Goal: Task Accomplishment & Management: Manage account settings

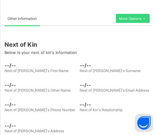
scroll to position [337, 0]
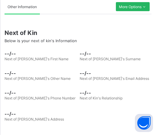
click at [144, 9] on div "More Options" at bounding box center [133, 6] width 34 height 9
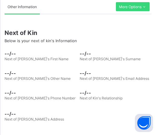
click at [87, 36] on div "Next of Kin Below is your next of kin's Information" at bounding box center [78, 36] width 147 height 23
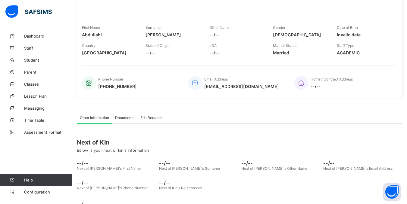
scroll to position [76, 0]
click at [41, 60] on span "Student" at bounding box center [48, 60] width 48 height 5
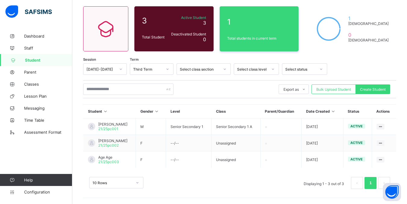
scroll to position [45, 0]
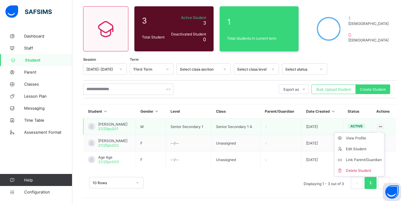
click at [155, 133] on ul "View Profile Edit Student Link Parent/Guardian Delete Student" at bounding box center [359, 155] width 50 height 44
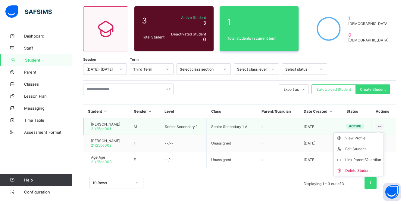
click at [155, 133] on ul "View Profile Edit Student Link Parent/Guardian Delete Student" at bounding box center [358, 155] width 50 height 44
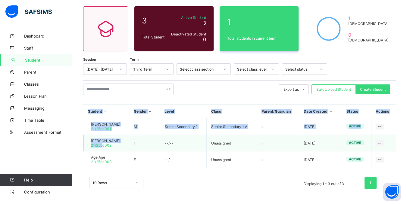
drag, startPoint x: 80, startPoint y: 117, endPoint x: 110, endPoint y: 147, distance: 43.2
click at [110, 135] on div "Student 3 Total Student Active Student 3 Deactivated Student 0 1 Total students…" at bounding box center [239, 94] width 335 height 219
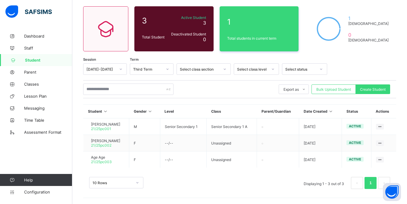
drag, startPoint x: 72, startPoint y: 139, endPoint x: 80, endPoint y: 135, distance: 8.6
click at [73, 135] on div "Welcome [PERSON_NAME] Free trial 23 days remaining Third Term / [DATE]-[DATE] […" at bounding box center [203, 79] width 407 height 249
click at [155, 135] on div "10 Rows Displaying 1 - 3 out of 3 1" at bounding box center [239, 180] width 313 height 30
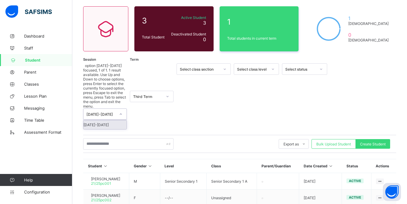
click at [113, 112] on div "[DATE]-[DATE]" at bounding box center [100, 114] width 29 height 5
click at [116, 110] on div at bounding box center [121, 115] width 10 height 10
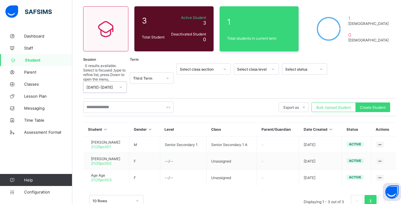
click at [155, 74] on div "Third Term" at bounding box center [146, 78] width 32 height 8
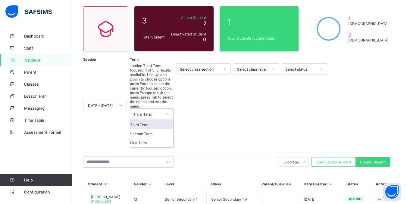
click at [155, 109] on div "Third Term" at bounding box center [146, 114] width 32 height 11
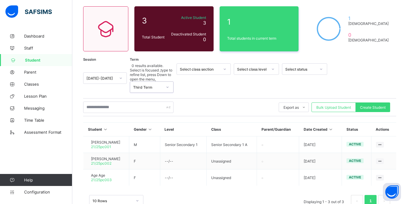
click at [155, 69] on div "Select class section" at bounding box center [200, 69] width 40 height 5
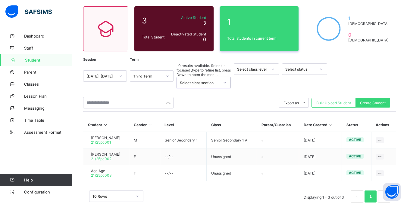
click at [155, 81] on div "Select class section" at bounding box center [200, 83] width 40 height 5
click at [155, 70] on div "Select class level" at bounding box center [252, 69] width 31 height 5
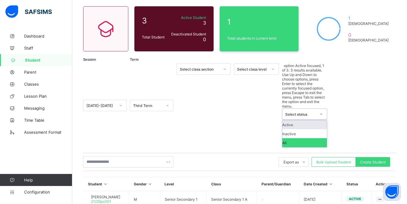
click at [155, 112] on div "Select status" at bounding box center [300, 114] width 31 height 5
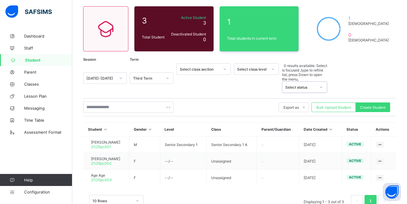
click at [155, 85] on div "Select status" at bounding box center [300, 87] width 31 height 5
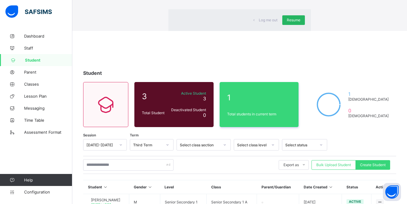
click at [155, 25] on div "Resume" at bounding box center [293, 20] width 23 height 10
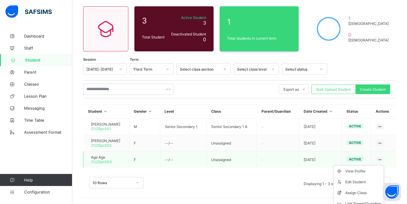
click at [155, 135] on icon at bounding box center [379, 160] width 5 height 5
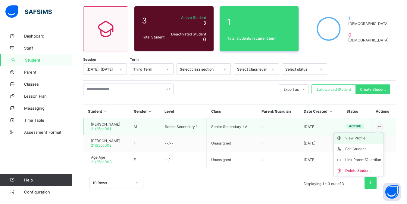
click at [155, 135] on div "View Profile" at bounding box center [363, 138] width 36 height 6
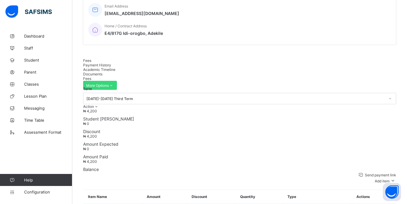
scroll to position [178, 0]
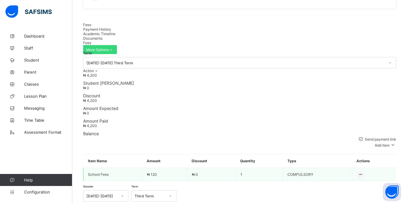
click at [155, 135] on icon at bounding box center [360, 175] width 5 height 5
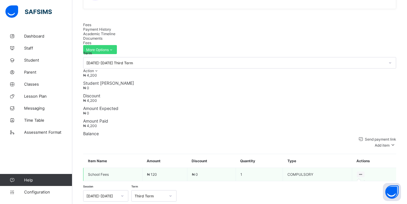
click at [155, 135] on icon at bounding box center [360, 175] width 5 height 5
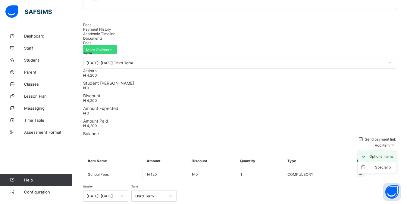
click at [155, 135] on div "Optional items" at bounding box center [381, 157] width 24 height 6
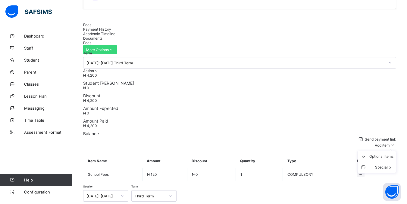
click at [155, 135] on ul "Optional items Special bill" at bounding box center [376, 162] width 39 height 22
click at [155, 135] on li "Special bill" at bounding box center [377, 167] width 38 height 11
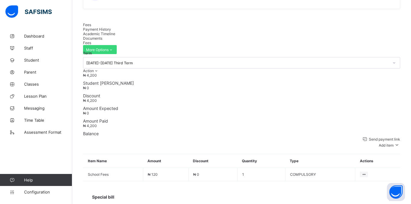
click at [28, 50] on span "Staff" at bounding box center [48, 48] width 48 height 5
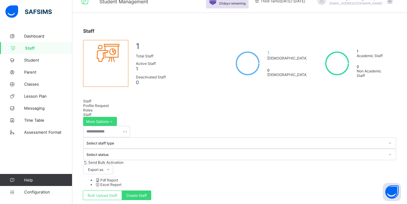
scroll to position [38, 0]
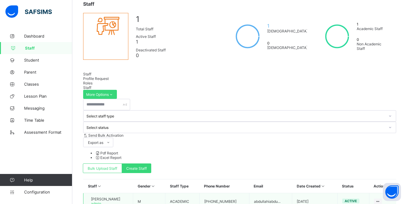
select select "**"
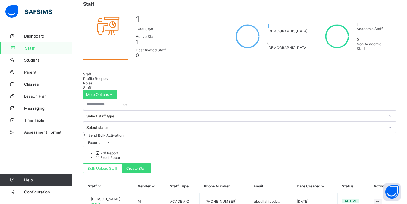
scroll to position [11, 0]
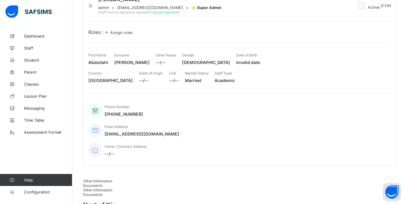
scroll to position [47, 0]
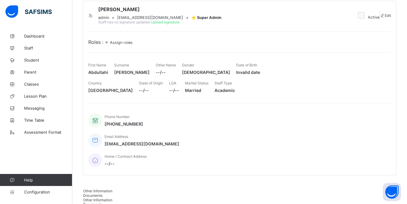
click at [155, 45] on div "Roles : Assign roles" at bounding box center [239, 42] width 303 height 6
click at [116, 45] on div "Roles : Assign roles" at bounding box center [239, 39] width 303 height 14
click at [117, 45] on span "Assign roles" at bounding box center [121, 42] width 23 height 5
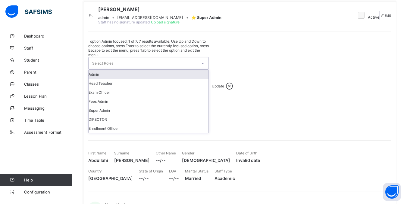
click at [155, 64] on div "Select Roles" at bounding box center [143, 64] width 108 height 12
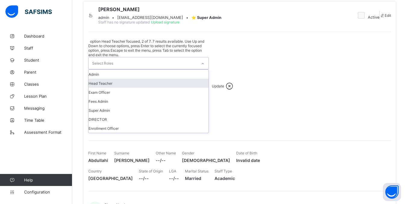
click at [111, 82] on div "Head Teacher" at bounding box center [149, 83] width 120 height 9
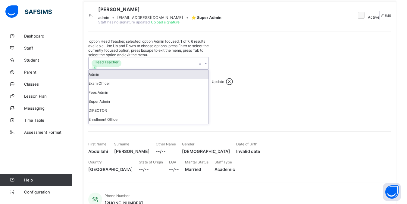
click at [155, 79] on span "Update" at bounding box center [218, 81] width 12 height 5
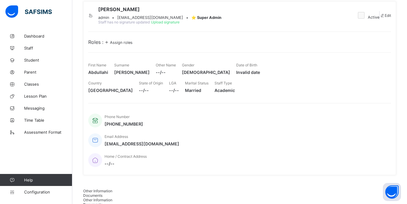
click at [155, 45] on div "Roles : Assign roles" at bounding box center [239, 42] width 303 height 6
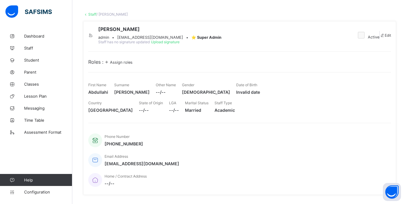
scroll to position [0, 0]
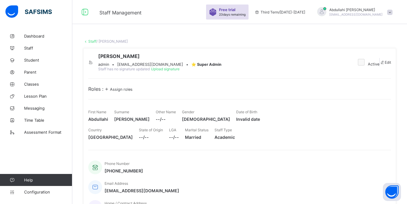
click at [155, 92] on div "Roles : Assign roles" at bounding box center [239, 86] width 303 height 14
click at [94, 41] on link "Staff" at bounding box center [92, 41] width 8 height 5
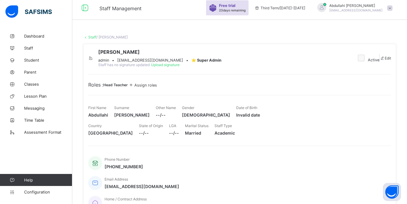
scroll to position [90, 0]
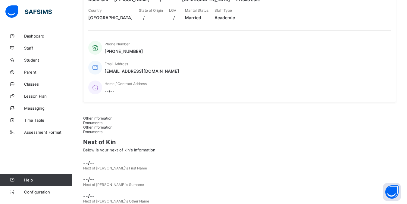
scroll to position [127, 0]
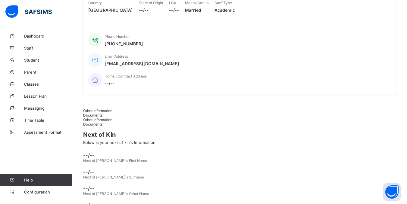
click at [139, 113] on div "Documents" at bounding box center [239, 115] width 313 height 5
click at [97, 108] on span "Other Information" at bounding box center [97, 110] width 29 height 5
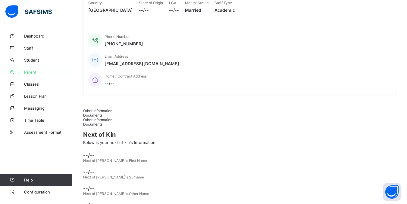
click at [29, 72] on span "Parent" at bounding box center [48, 72] width 48 height 5
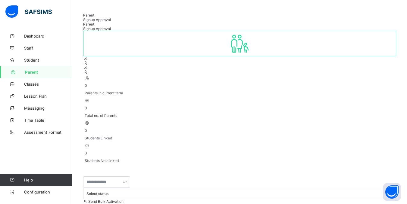
scroll to position [30, 0]
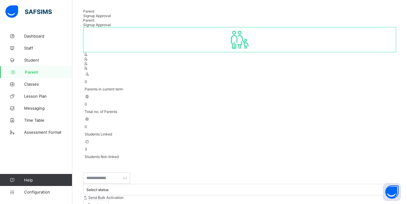
click at [155, 135] on div "Select status" at bounding box center [235, 190] width 298 height 5
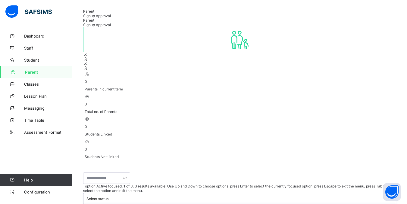
click at [155, 135] on div "Select status" at bounding box center [235, 199] width 298 height 5
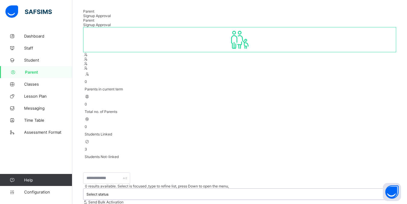
click at [155, 135] on div "Select status" at bounding box center [235, 194] width 298 height 5
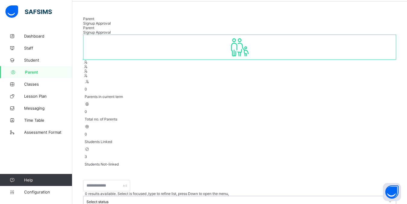
scroll to position [23, 0]
select select "**"
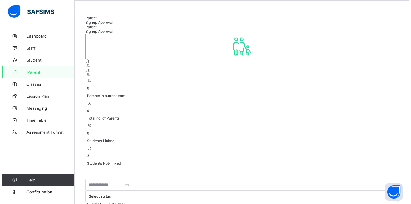
scroll to position [23, 0]
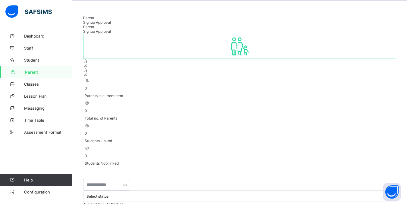
type input "*****"
type input "****"
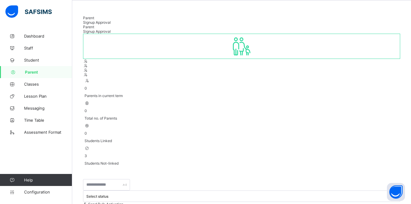
type input "*"
type input "*****"
type input "*"
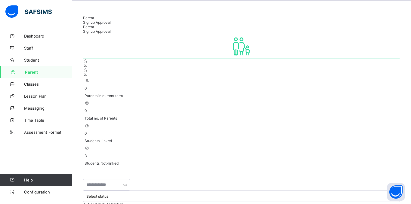
scroll to position [45, 0]
type input "**********"
type input "*********"
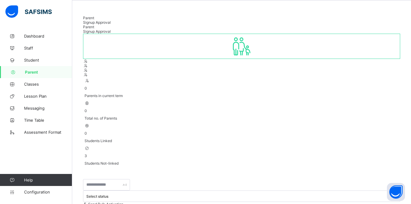
type textarea "**********"
type input "******"
type input "***"
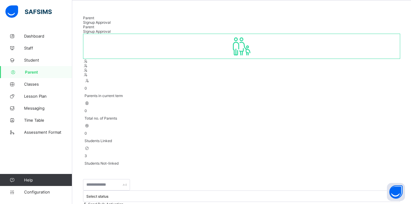
scroll to position [106, 0]
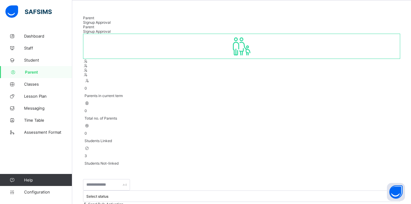
type input "******"
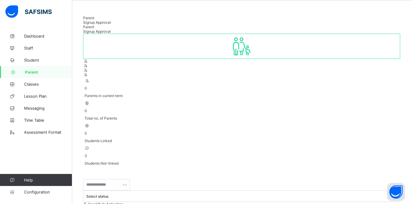
drag, startPoint x: 230, startPoint y: 12, endPoint x: 223, endPoint y: 27, distance: 16.7
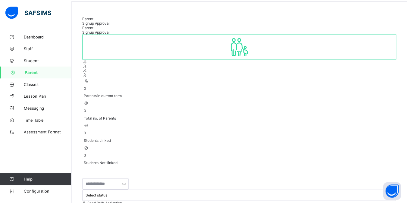
scroll to position [209, 0]
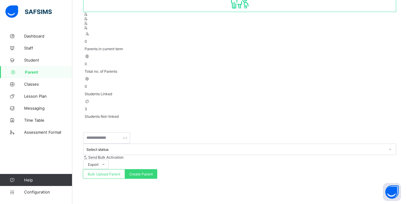
scroll to position [28, 0]
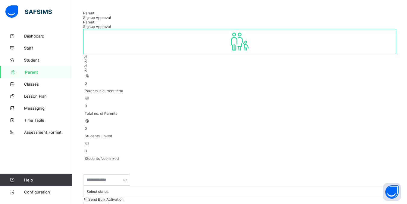
click at [155, 52] on icon at bounding box center [239, 42] width 25 height 22
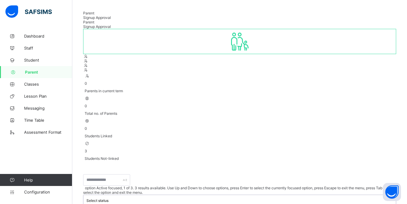
click at [155, 135] on div "Select status" at bounding box center [235, 201] width 298 height 5
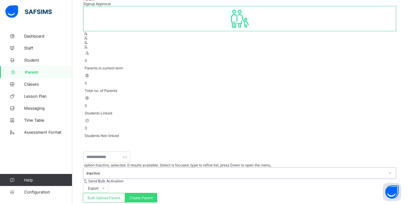
scroll to position [0, 0]
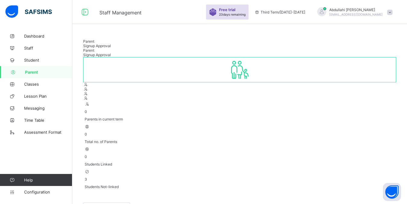
click at [31, 70] on span "Parent" at bounding box center [48, 72] width 47 height 5
click at [30, 63] on link "Student" at bounding box center [36, 60] width 72 height 12
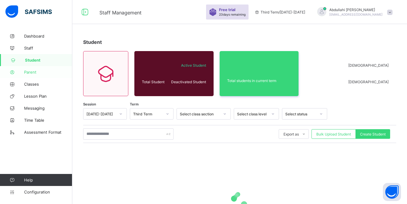
click at [40, 72] on span "Parent" at bounding box center [48, 72] width 48 height 5
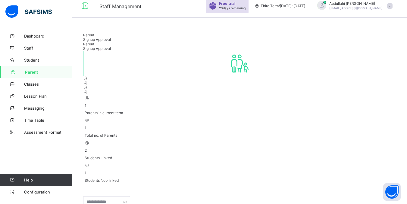
scroll to position [7, 0]
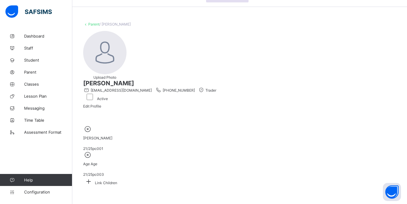
scroll to position [23, 0]
click at [155, 106] on div "Upload Photo [PERSON_NAME] [PERSON_NAME][EMAIL_ADDRESS][DOMAIN_NAME] [PHONE_NUM…" at bounding box center [239, 71] width 313 height 90
click at [155, 135] on div "Age Age [DEMOGRAPHIC_DATA]/25pc003" at bounding box center [239, 164] width 313 height 26
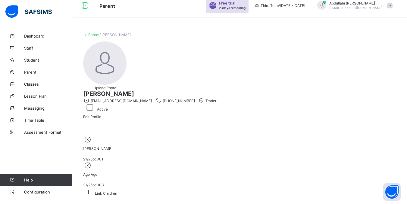
scroll to position [23, 0]
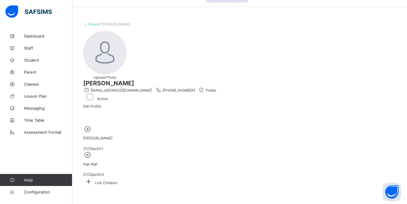
click at [155, 135] on div at bounding box center [239, 159] width 313 height 0
click at [112, 135] on span "[PERSON_NAME]" at bounding box center [97, 138] width 29 height 5
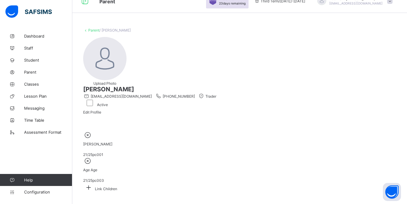
scroll to position [0, 0]
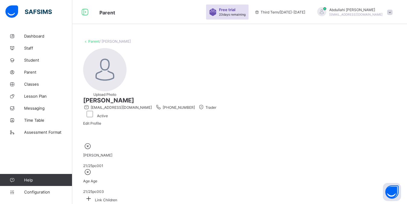
click at [95, 42] on link "Parent" at bounding box center [93, 41] width 11 height 5
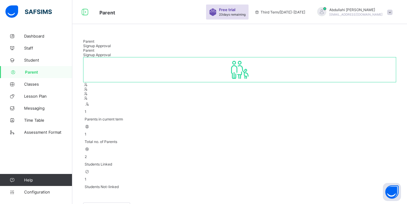
scroll to position [7, 0]
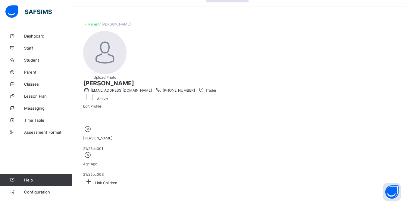
scroll to position [23, 0]
click at [94, 135] on icon at bounding box center [88, 181] width 11 height 9
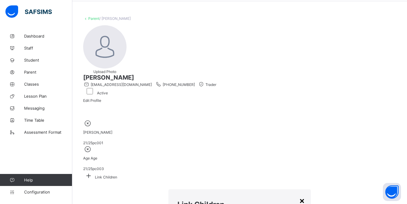
click at [155, 135] on div "×" at bounding box center [302, 201] width 6 height 10
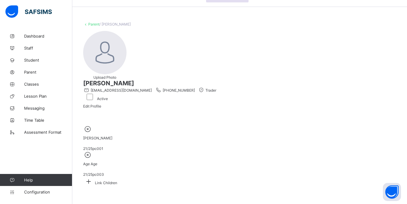
scroll to position [23, 0]
click at [92, 129] on icon at bounding box center [87, 129] width 9 height 8
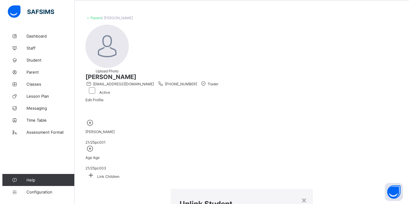
scroll to position [23, 0]
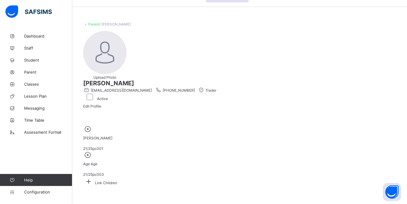
click at [92, 128] on icon at bounding box center [87, 129] width 9 height 8
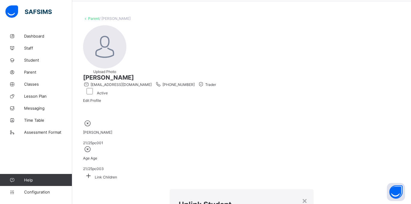
drag, startPoint x: 222, startPoint y: 108, endPoint x: 171, endPoint y: 99, distance: 51.1
copy p "This action would unlink [PERSON_NAME] with the student ID of 21/25pc001 from h…"
click at [155, 135] on div "×" at bounding box center [305, 201] width 6 height 10
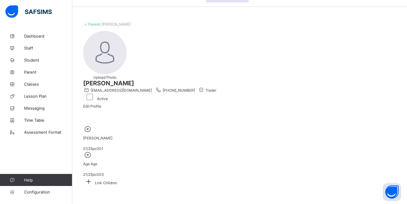
click at [155, 135] on div "Link Children" at bounding box center [239, 181] width 313 height 9
click at [94, 135] on icon at bounding box center [88, 181] width 11 height 9
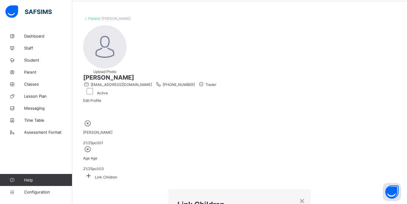
drag, startPoint x: 251, startPoint y: 78, endPoint x: 115, endPoint y: 78, distance: 135.8
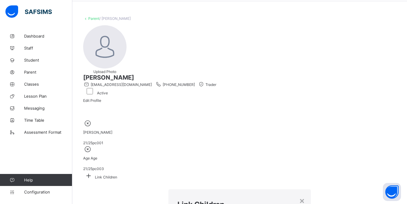
copy span "Select a child and the relationship this parent has with the Children."
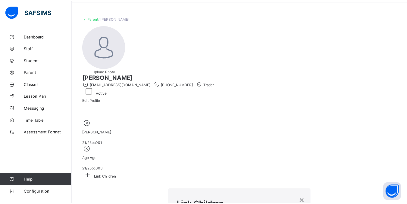
scroll to position [17, 0]
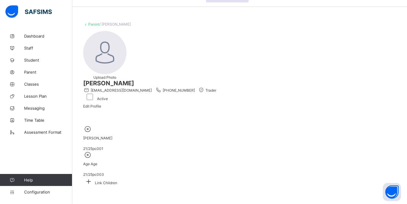
scroll to position [23, 0]
click at [94, 135] on icon at bounding box center [88, 181] width 11 height 9
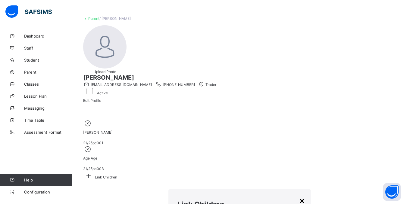
click at [155, 135] on div "×" at bounding box center [302, 201] width 6 height 10
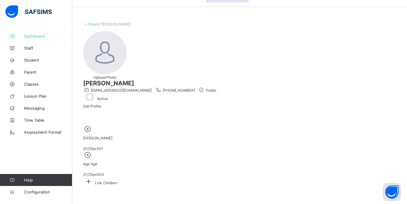
click at [30, 33] on link "Dashboard" at bounding box center [36, 36] width 72 height 12
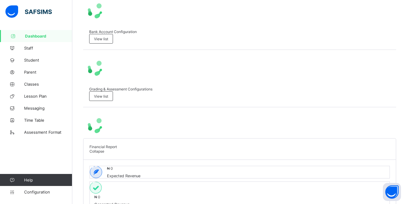
scroll to position [248, 0]
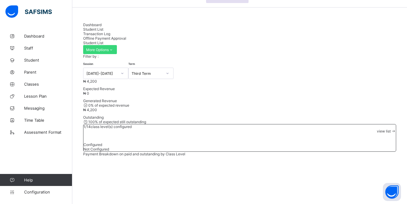
scroll to position [39, 0]
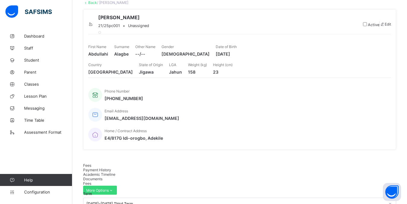
scroll to position [134, 0]
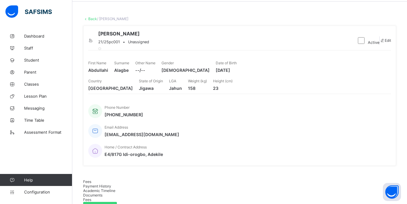
scroll to position [0, 0]
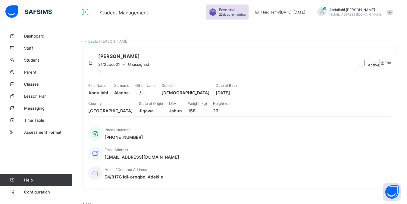
click at [92, 40] on link "Back" at bounding box center [92, 41] width 9 height 5
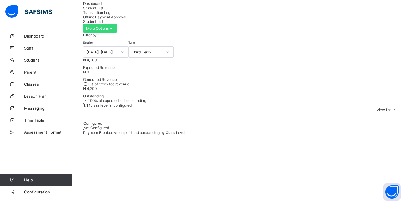
scroll to position [39, 0]
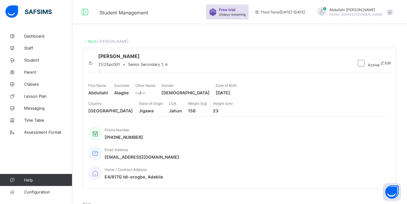
click at [93, 42] on link "Back" at bounding box center [92, 41] width 9 height 5
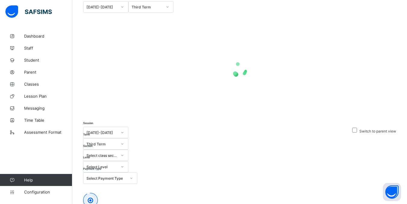
scroll to position [39, 0]
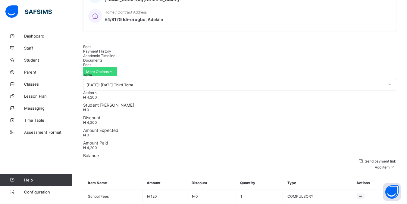
scroll to position [151, 0]
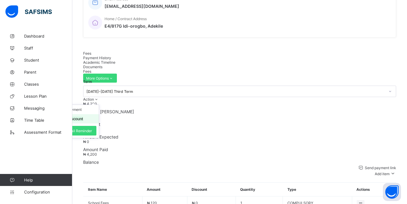
click at [83, 117] on button "Manage Discount" at bounding box center [67, 119] width 31 height 5
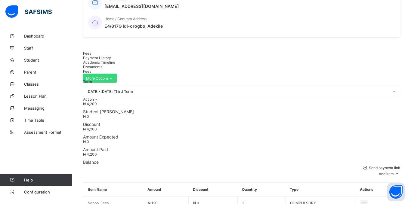
scroll to position [0, 0]
type input "***"
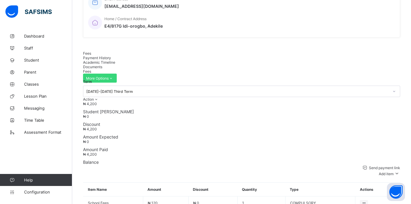
type input "***"
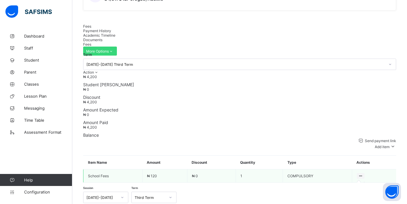
click at [155, 135] on icon at bounding box center [360, 176] width 5 height 5
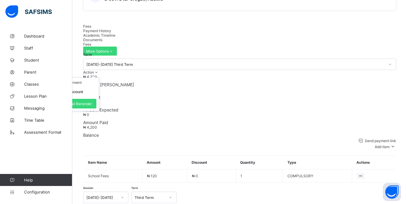
click at [99, 70] on span at bounding box center [96, 72] width 5 height 5
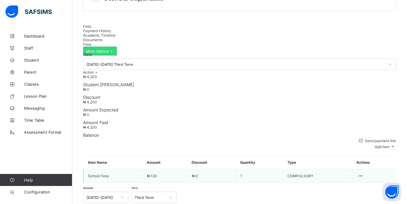
click at [155, 135] on icon at bounding box center [360, 176] width 5 height 5
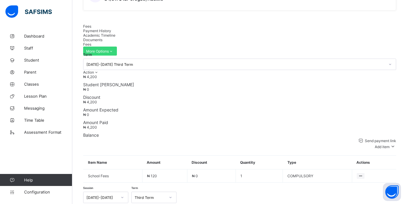
click at [155, 135] on div "Send payment link Add item Optional items Special bill Item Name Amount Discoun…" at bounding box center [239, 160] width 313 height 45
click at [155, 135] on div "Special bill" at bounding box center [381, 169] width 24 height 6
click at [155, 135] on ul "Optional items Special bill" at bounding box center [376, 164] width 39 height 22
click at [155, 135] on div "Special bill" at bounding box center [381, 169] width 24 height 6
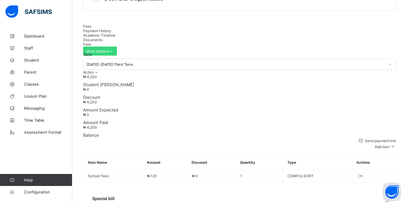
type input "***"
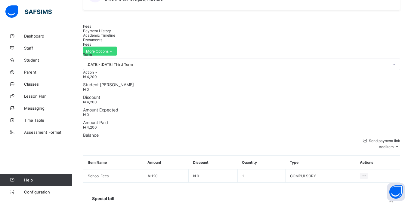
type input "*"
type textarea "**********"
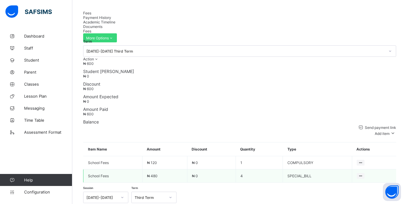
click at [155, 135] on td "SPECIAL_BILL" at bounding box center [317, 176] width 69 height 13
click at [83, 135] on span at bounding box center [83, 183] width 0 height 0
click at [155, 135] on td "SPECIAL_BILL" at bounding box center [317, 176] width 69 height 13
click at [83, 135] on span at bounding box center [83, 183] width 0 height 0
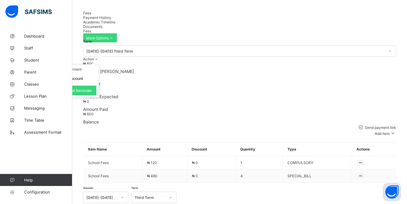
click at [94, 57] on span "Action" at bounding box center [88, 59] width 11 height 5
click at [155, 135] on ul "Delete Payment Item" at bounding box center [340, 187] width 50 height 11
click at [99, 65] on li "Receive Payment" at bounding box center [73, 69] width 49 height 9
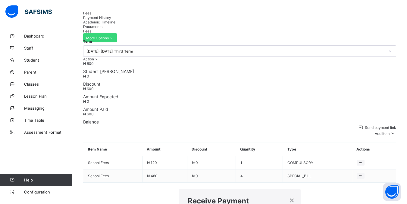
click at [155, 135] on h1 "Receive Payment" at bounding box center [240, 201] width 104 height 9
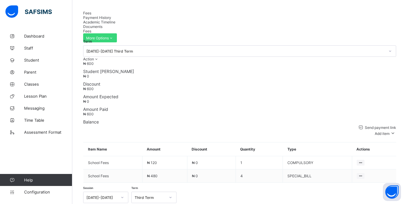
click at [155, 135] on div "Send payment link Add item Optional items Special bill Item Name Amount Discoun…" at bounding box center [239, 154] width 313 height 58
click at [99, 57] on span at bounding box center [96, 59] width 5 height 5
click at [155, 132] on span at bounding box center [392, 134] width 7 height 5
click at [0, 0] on li "Receive Payment" at bounding box center [0, 0] width 0 height 0
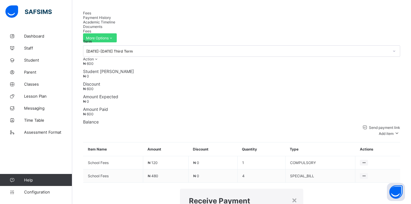
type input "*********"
type input "**********"
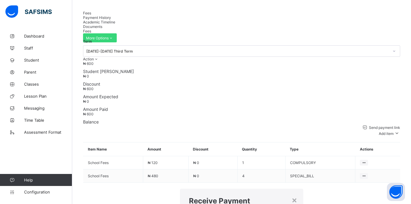
type input "*****"
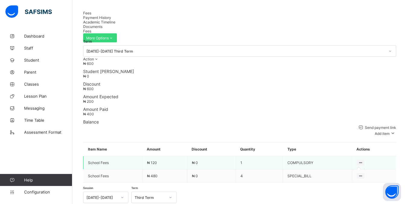
click at [155, 135] on icon at bounding box center [360, 163] width 5 height 5
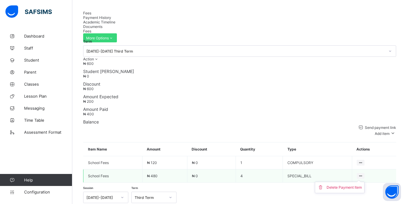
click at [155, 135] on icon at bounding box center [360, 176] width 5 height 5
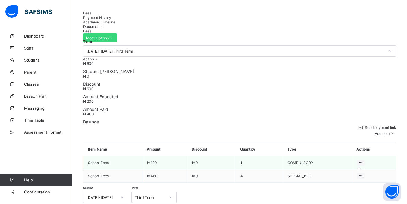
click at [155, 135] on icon at bounding box center [360, 163] width 5 height 5
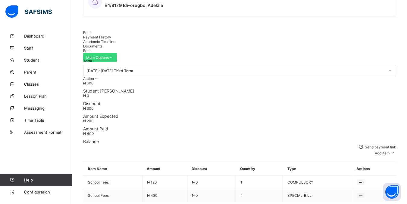
scroll to position [161, 0]
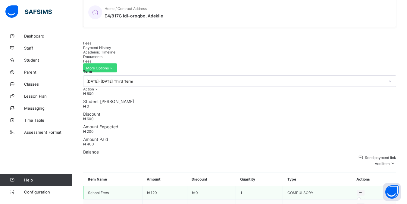
click at [155, 135] on icon at bounding box center [360, 193] width 5 height 5
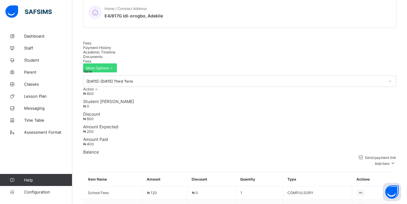
click at [155, 135] on div "Send payment link Add item Optional items Special bill" at bounding box center [239, 161] width 313 height 12
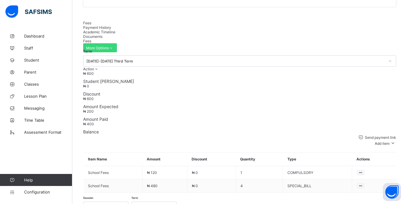
scroll to position [191, 0]
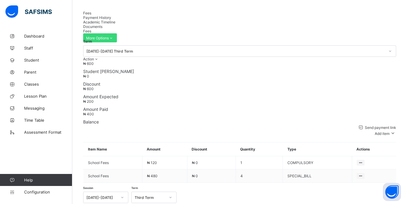
click at [83, 135] on span at bounding box center [83, 183] width 0 height 0
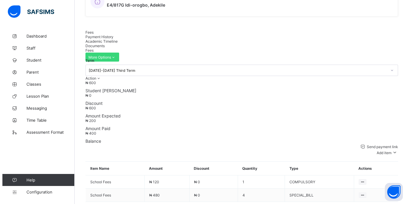
scroll to position [161, 0]
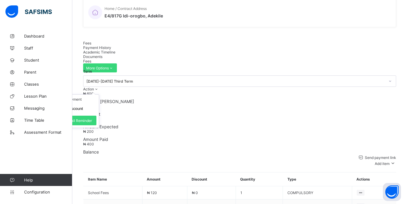
click at [99, 87] on span at bounding box center [96, 89] width 5 height 5
click at [99, 95] on li "Receive Payment" at bounding box center [73, 99] width 49 height 9
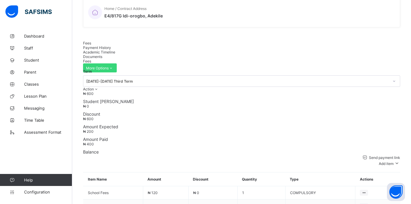
drag, startPoint x: 168, startPoint y: 61, endPoint x: 209, endPoint y: 92, distance: 51.7
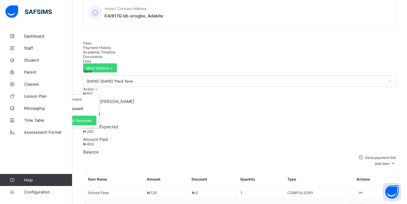
click at [99, 87] on span at bounding box center [96, 89] width 5 height 5
click at [83, 107] on button "Manage Discount" at bounding box center [67, 109] width 31 height 5
click at [94, 87] on span "Action" at bounding box center [88, 89] width 11 height 5
click at [83, 107] on button "Manage Discount" at bounding box center [67, 109] width 31 height 5
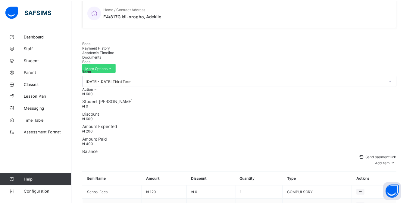
scroll to position [27, 0]
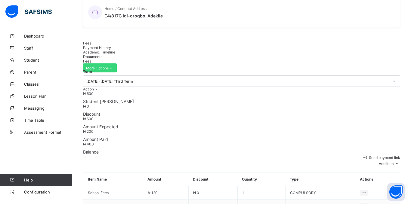
type input "***"
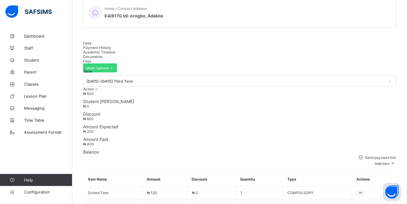
type input "*"
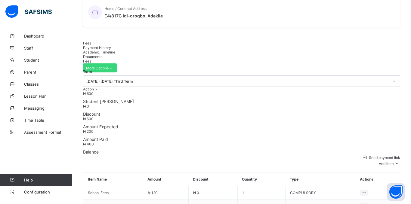
type input "**"
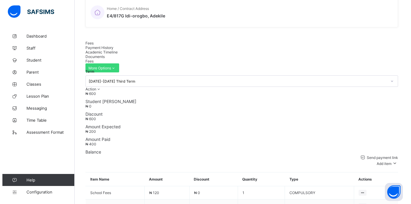
scroll to position [0, 0]
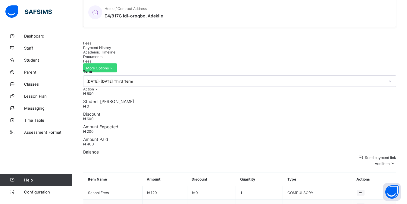
type input "**"
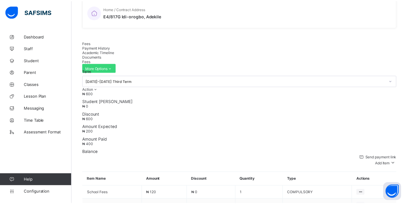
scroll to position [39, 0]
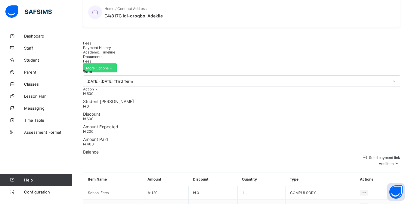
type input "**********"
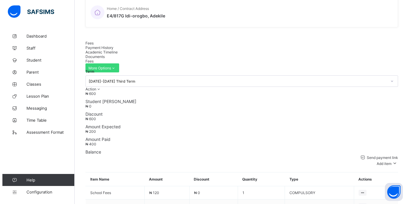
scroll to position [39, 0]
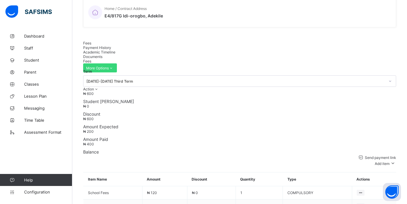
paste input "**********"
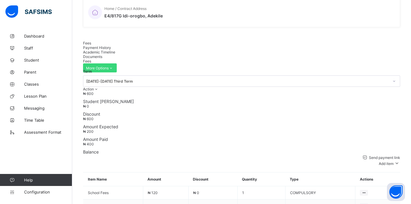
type input "**********"
paste input "**********"
type input "**********"
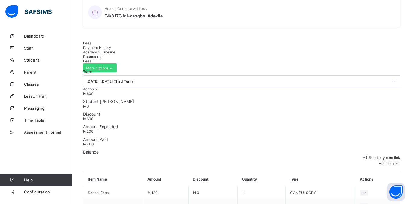
scroll to position [27, 0]
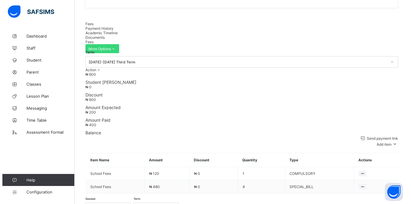
scroll to position [191, 0]
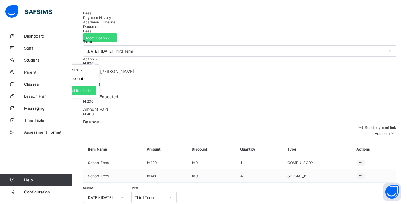
click at [94, 57] on span "Action" at bounding box center [88, 59] width 11 height 5
click at [83, 76] on button "Manage Discount" at bounding box center [67, 78] width 31 height 5
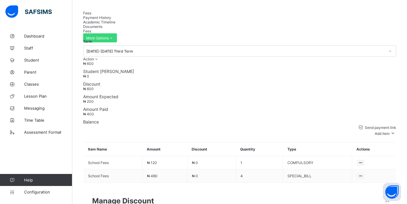
type input "*"
type input "**"
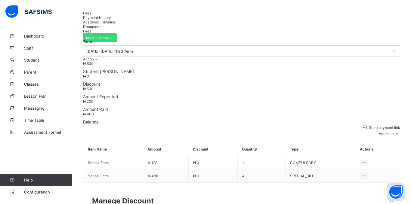
type input "**"
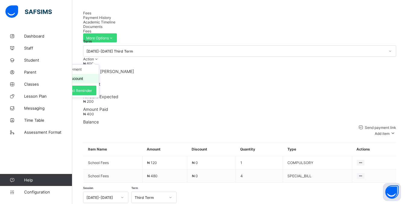
click at [83, 76] on button "Manage Discount" at bounding box center [67, 78] width 31 height 5
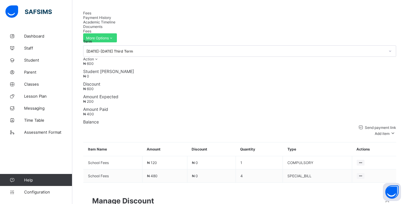
type input "*"
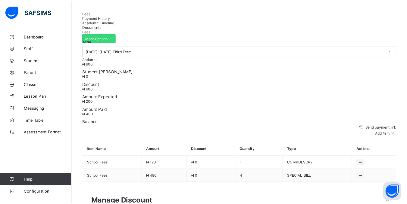
scroll to position [27, 0]
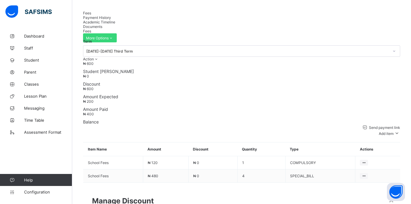
click at [83, 135] on span at bounding box center [83, 183] width 0 height 0
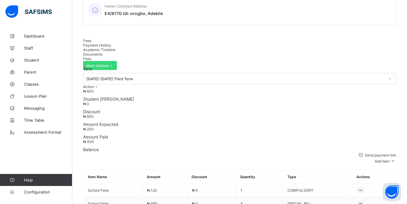
scroll to position [191, 0]
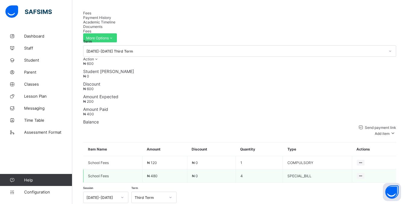
click at [155, 135] on td "₦ 0" at bounding box center [211, 176] width 48 height 13
click at [83, 135] on span at bounding box center [83, 183] width 0 height 0
click at [155, 135] on div "Optional items" at bounding box center [381, 145] width 24 height 6
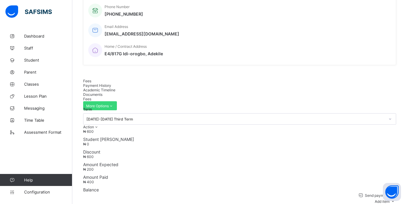
scroll to position [161, 0]
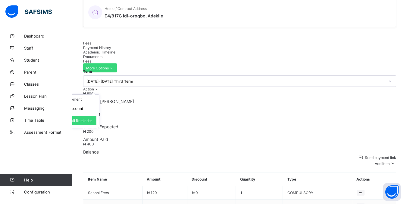
click at [94, 87] on span "Action" at bounding box center [88, 89] width 11 height 5
click at [0, 0] on button "Manage Discount" at bounding box center [0, 0] width 0 height 0
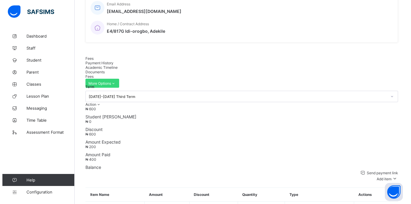
scroll to position [131, 0]
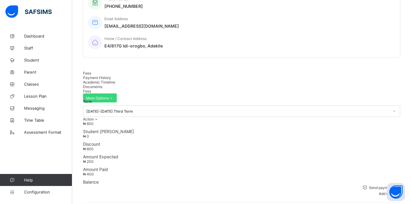
type input "*"
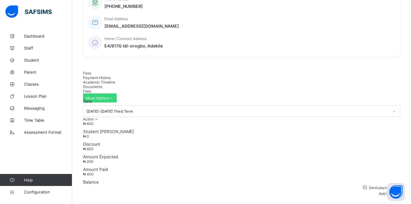
scroll to position [0, 0]
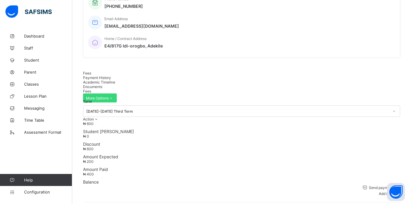
type input "**"
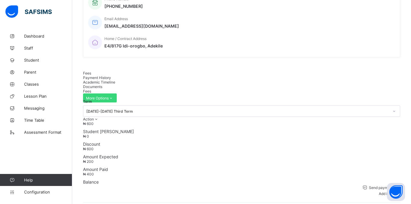
type input "**"
type input "*"
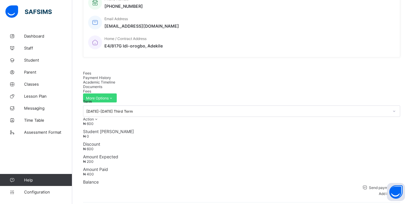
type input "**"
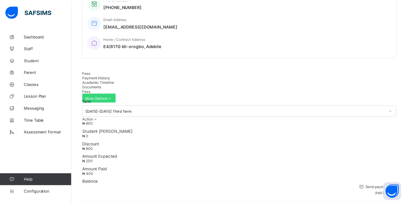
scroll to position [39, 0]
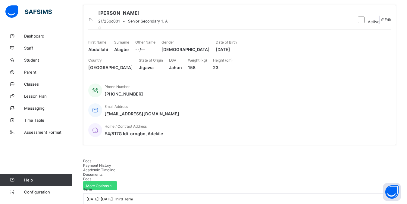
scroll to position [41, 0]
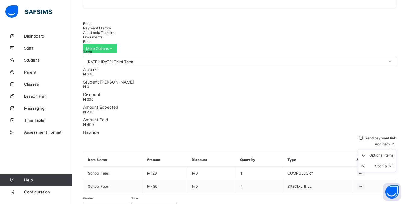
scroll to position [191, 0]
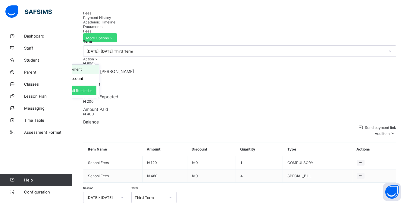
click at [99, 65] on li "Receive Payment" at bounding box center [73, 69] width 49 height 9
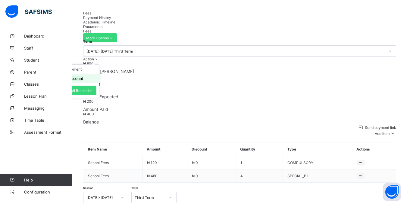
click at [83, 76] on button "Manage Discount" at bounding box center [67, 78] width 31 height 5
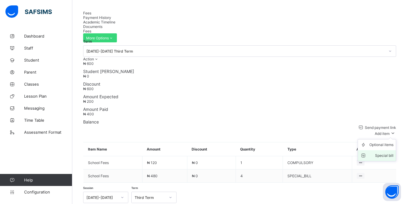
click at [155, 135] on div "Special bill" at bounding box center [381, 156] width 24 height 6
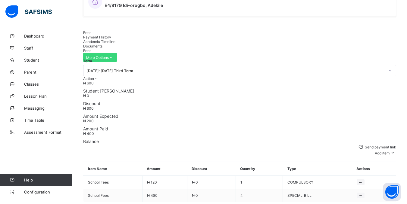
scroll to position [161, 0]
